Goal: Information Seeking & Learning: Find contact information

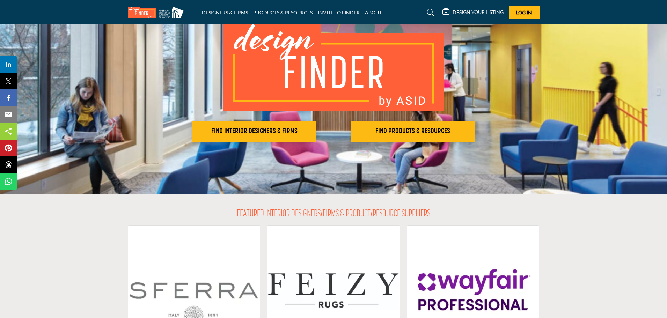
scroll to position [41, 0]
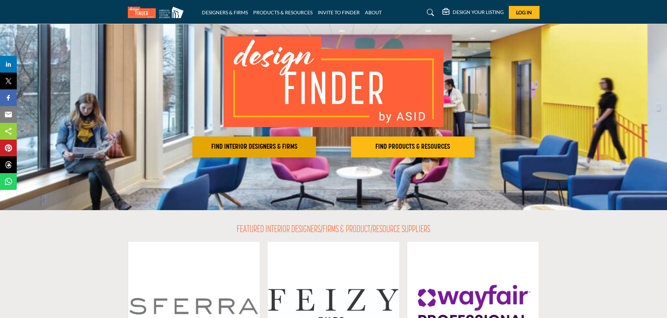
click at [257, 146] on h2 "FIND INTERIOR DESIGNERS & FIRMS" at bounding box center [254, 147] width 119 height 8
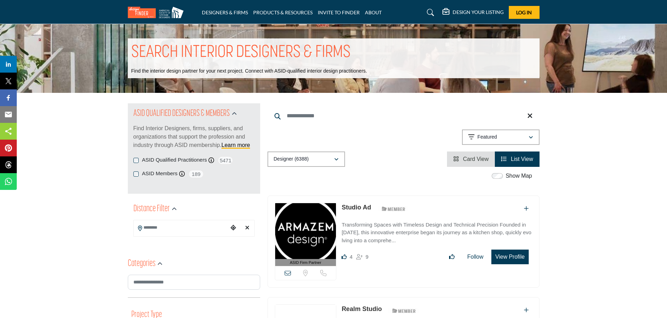
scroll to position [35, 0]
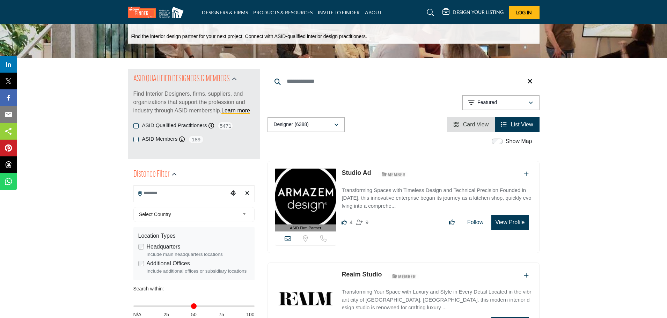
click at [209, 195] on input "Search Location" at bounding box center [181, 194] width 94 height 14
click at [199, 205] on div at bounding box center [194, 206] width 120 height 10
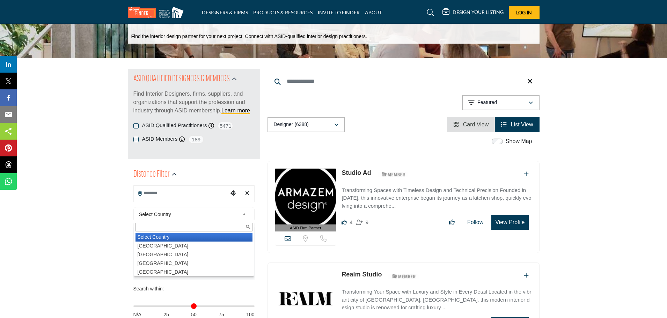
click at [240, 216] on link "Select Country" at bounding box center [192, 214] width 112 height 9
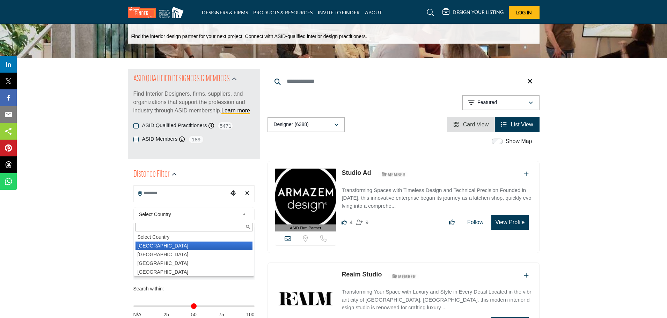
click at [209, 243] on li "[GEOGRAPHIC_DATA]" at bounding box center [194, 246] width 117 height 9
type input "***"
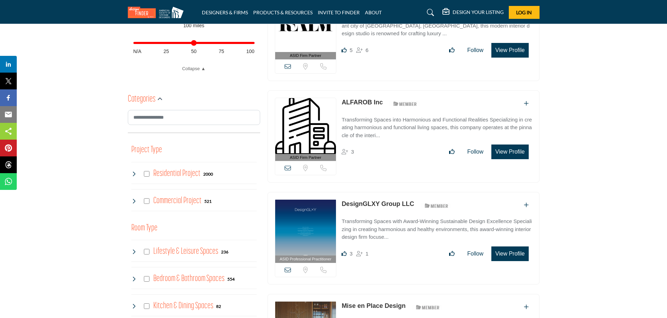
scroll to position [314, 0]
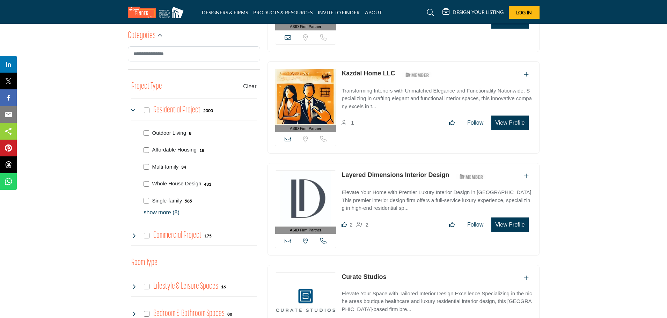
scroll to position [384, 0]
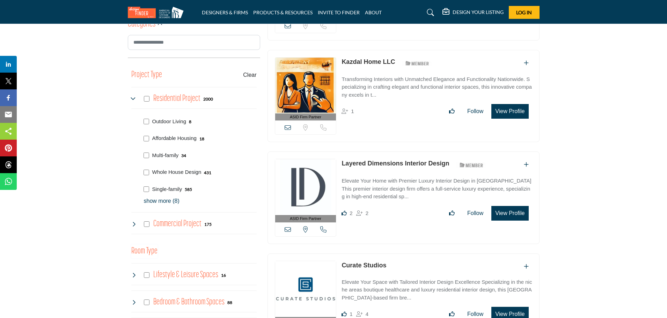
click at [139, 251] on h3 "Room Type" at bounding box center [144, 251] width 26 height 13
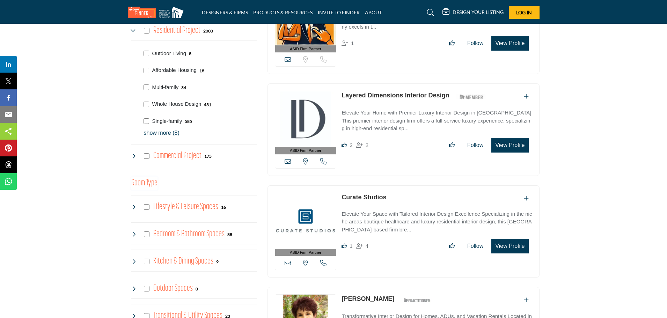
scroll to position [454, 0]
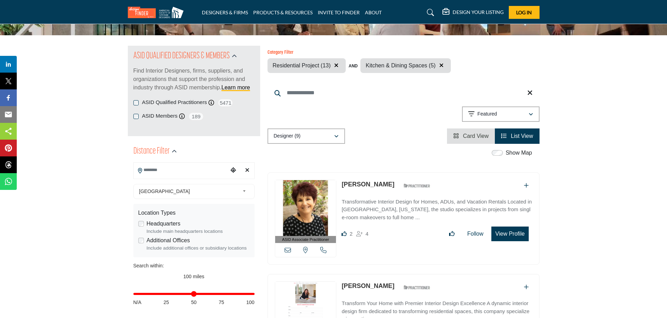
scroll to position [70, 0]
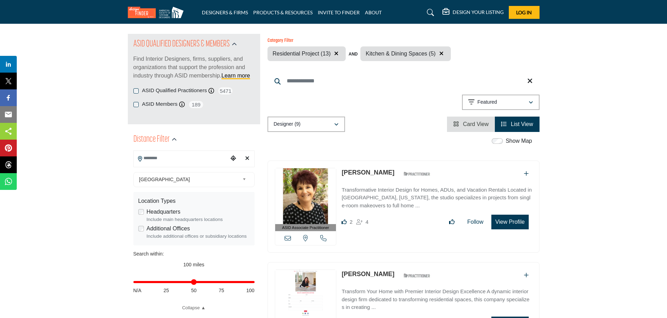
click at [165, 157] on input "Search Location" at bounding box center [181, 159] width 94 height 14
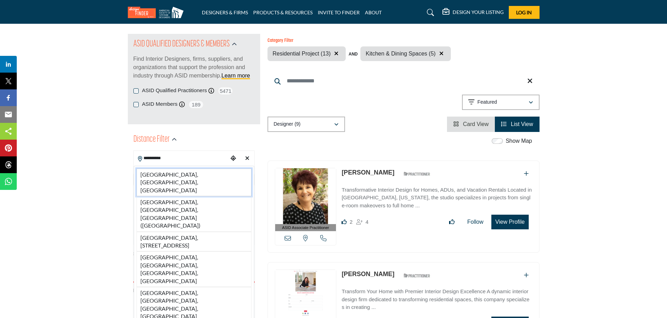
click at [173, 170] on li "[GEOGRAPHIC_DATA], [GEOGRAPHIC_DATA], [GEOGRAPHIC_DATA]" at bounding box center [194, 183] width 115 height 28
type input "**********"
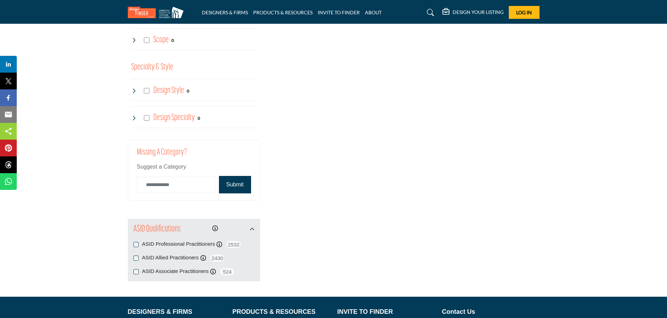
scroll to position [943, 0]
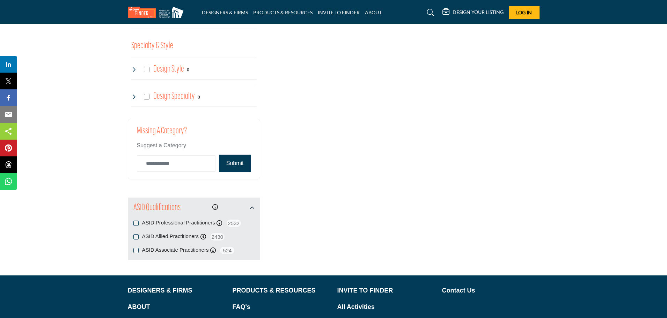
click at [240, 169] on button "Submit" at bounding box center [235, 163] width 32 height 17
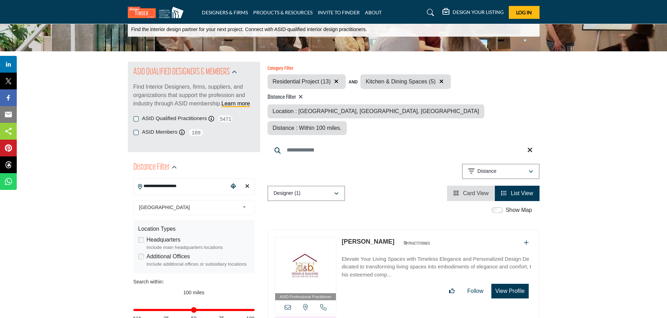
scroll to position [35, 0]
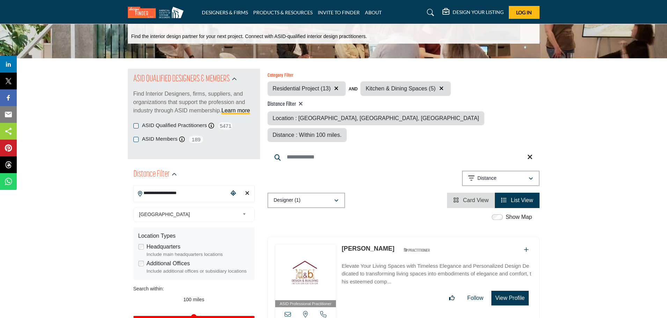
click at [322, 118] on span "Location : [GEOGRAPHIC_DATA], [GEOGRAPHIC_DATA], [GEOGRAPHIC_DATA]" at bounding box center [376, 118] width 206 height 6
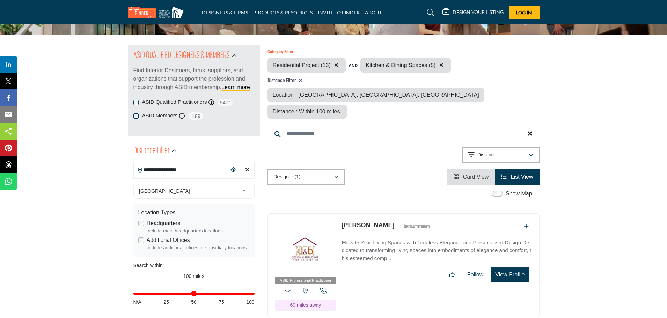
scroll to position [70, 0]
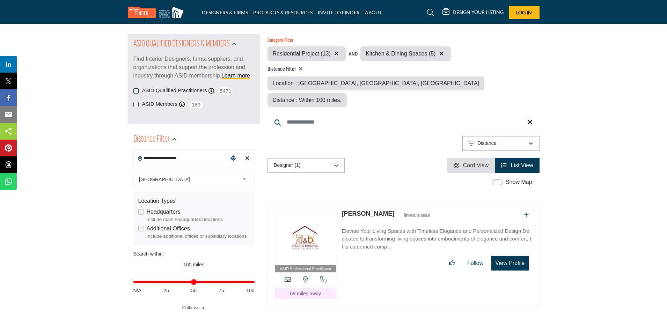
click at [385, 210] on link "[PERSON_NAME]" at bounding box center [368, 213] width 53 height 7
